Goal: Task Accomplishment & Management: Use online tool/utility

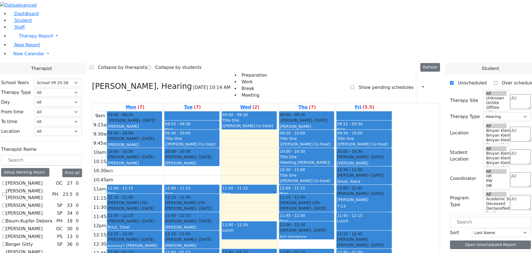
select select "212"
select select "5"
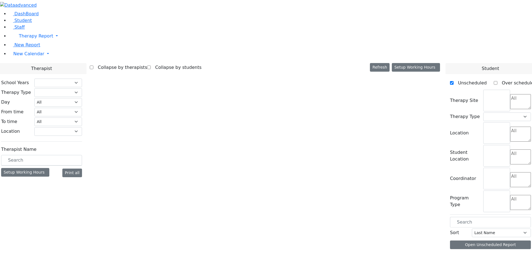
select select "212"
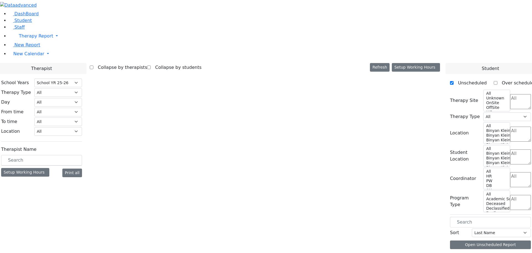
select select "5"
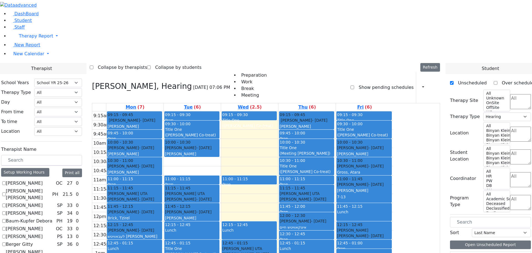
click at [433, 85] on icon at bounding box center [433, 87] width 0 height 5
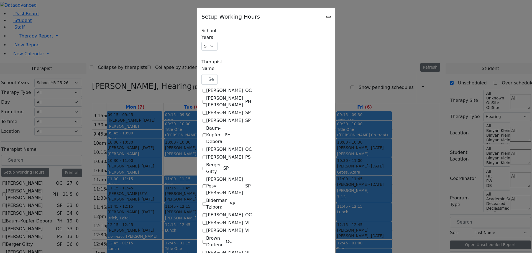
checkbox input "true"
select select "09:15:00"
select select "15:15:00"
select select "1"
select select "15:00:00"
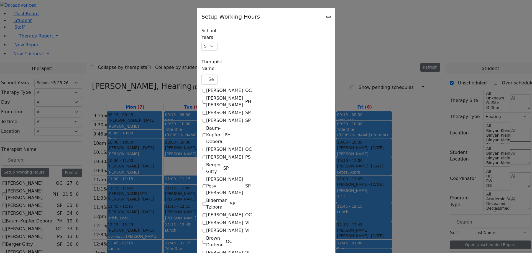
select select "19:00:00"
select select "09:15:00"
select select "15:15:00"
select select "1"
select select "15:00:00"
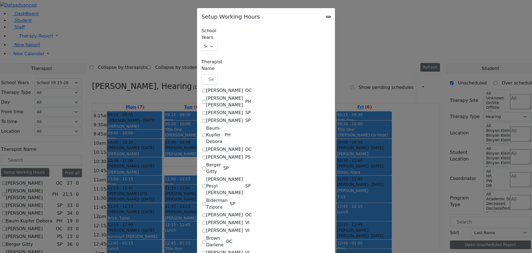
select select "19:00:00"
select select "09:15:00"
select select "15:15:00"
select select "1"
select select "15:00:00"
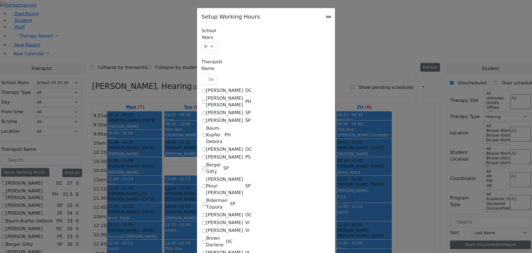
select select "19:00:00"
select select "09:15:00"
select select "15:15:00"
select select "1"
select select "15:00:00"
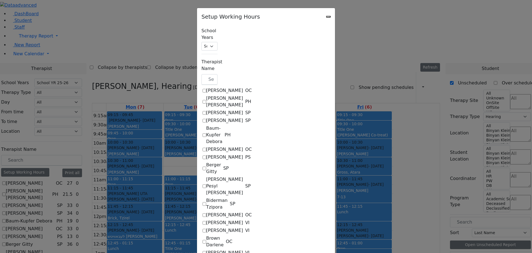
select select "19:00:00"
select select "09:15:00"
select select "13:00:00"
select select "1"
select select "15:00:00"
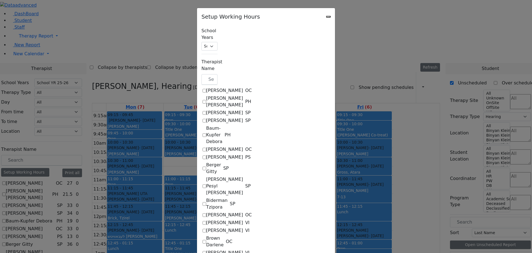
select select "19:00:00"
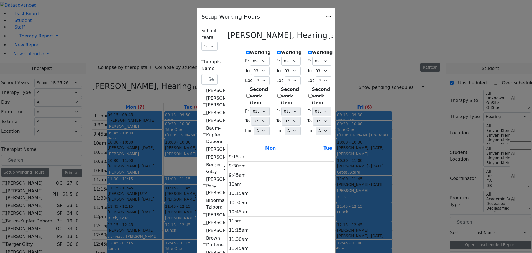
click at [329, 17] on icon "Close" at bounding box center [329, 17] width 0 height 0
checkbox input "false"
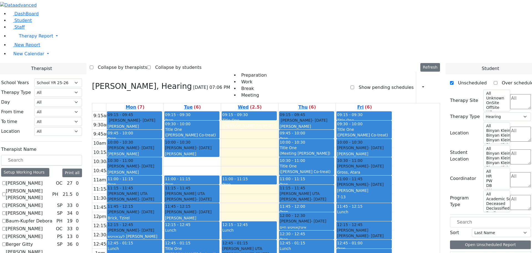
click at [276, 123] on div "([PERSON_NAME] Co-treat)" at bounding box center [249, 126] width 54 height 6
click at [278, 111] on div "09:15 - 09:30 Title One ([PERSON_NAME] Co-treat) 11:00 - 11:15 Prep 12:15 - 12:…" at bounding box center [249, 221] width 57 height 220
click at [309, 111] on div "9:15am 9:30am 9:45am 10am 10:15am 10:30am 10:45am 11am 11:15am 11:30am 11:45am …" at bounding box center [242, 221] width 301 height 220
